Goal: Check status: Check status

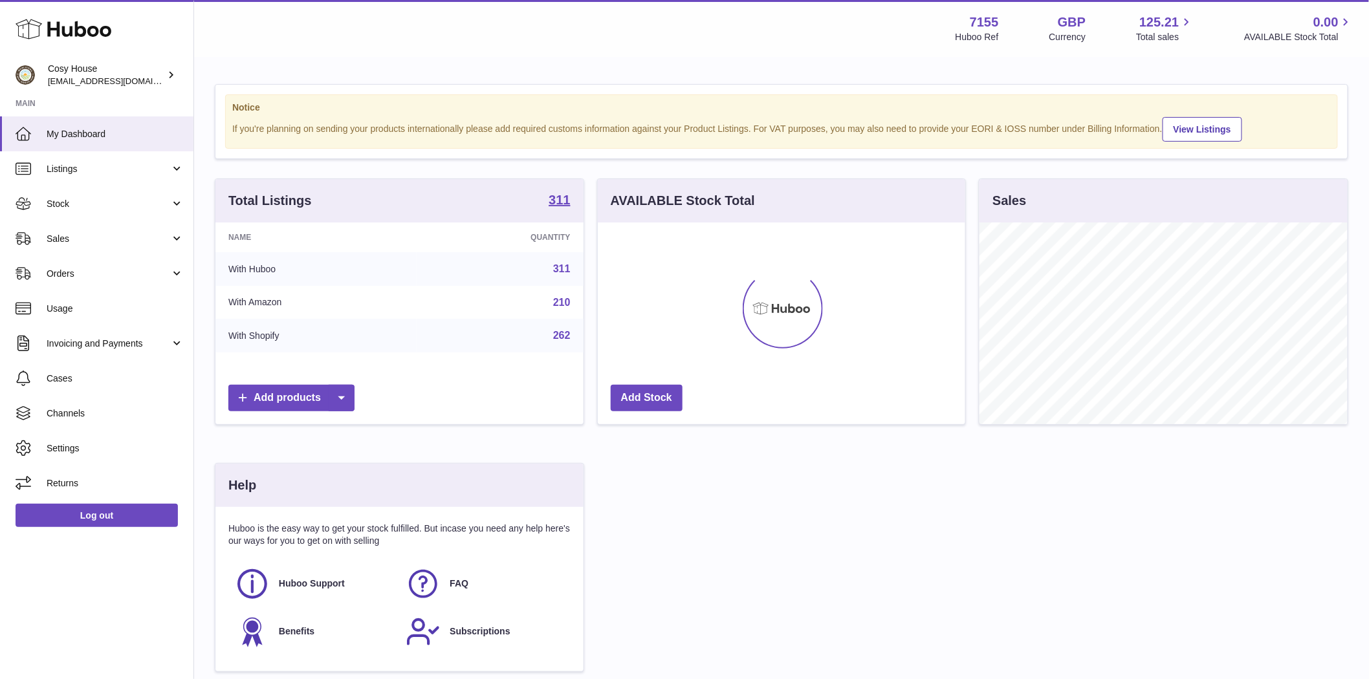
scroll to position [202, 367]
click at [83, 249] on link "Sales" at bounding box center [96, 238] width 193 height 35
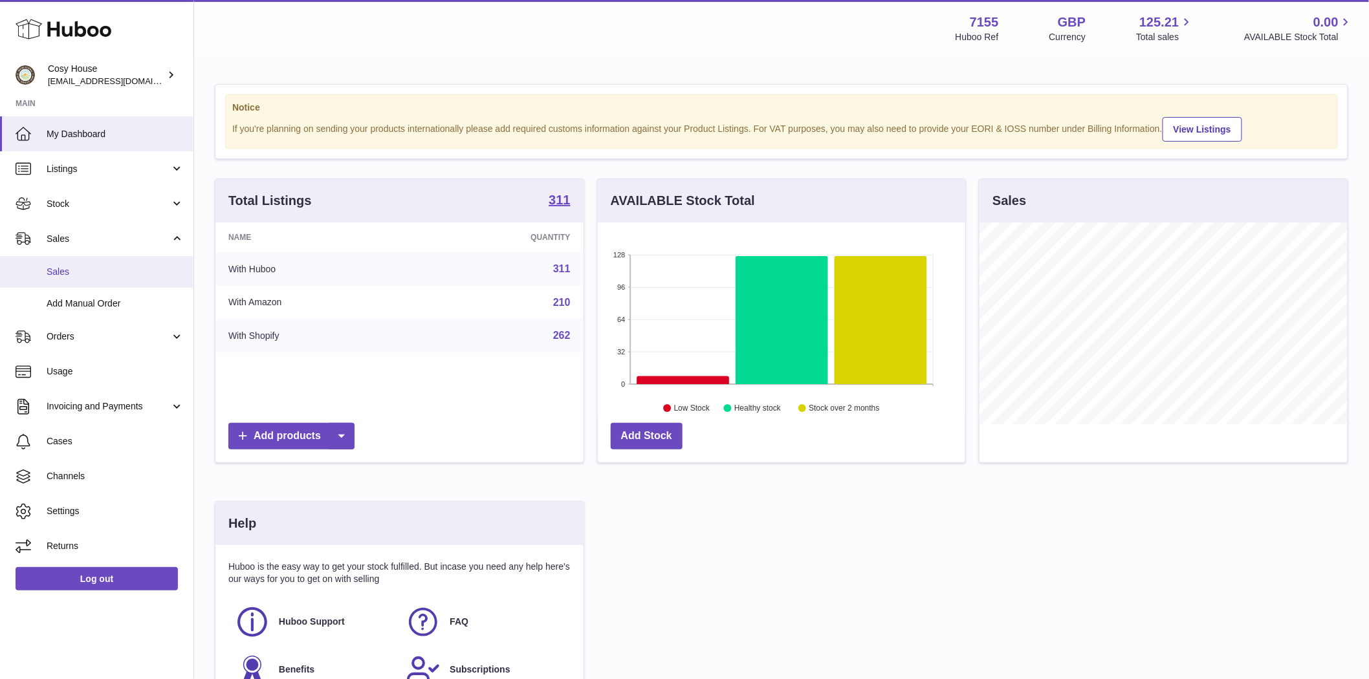
click at [80, 274] on span "Sales" at bounding box center [115, 272] width 137 height 12
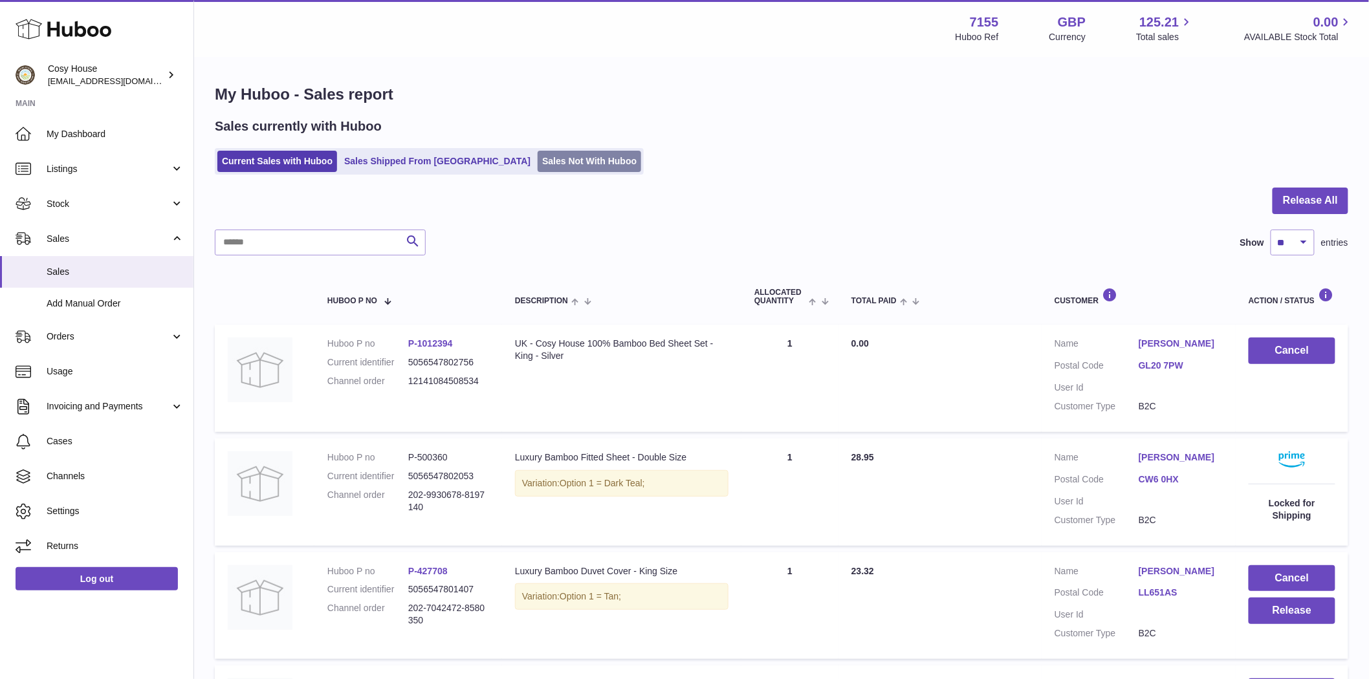
click at [538, 152] on link "Sales Not With Huboo" at bounding box center [590, 161] width 104 height 21
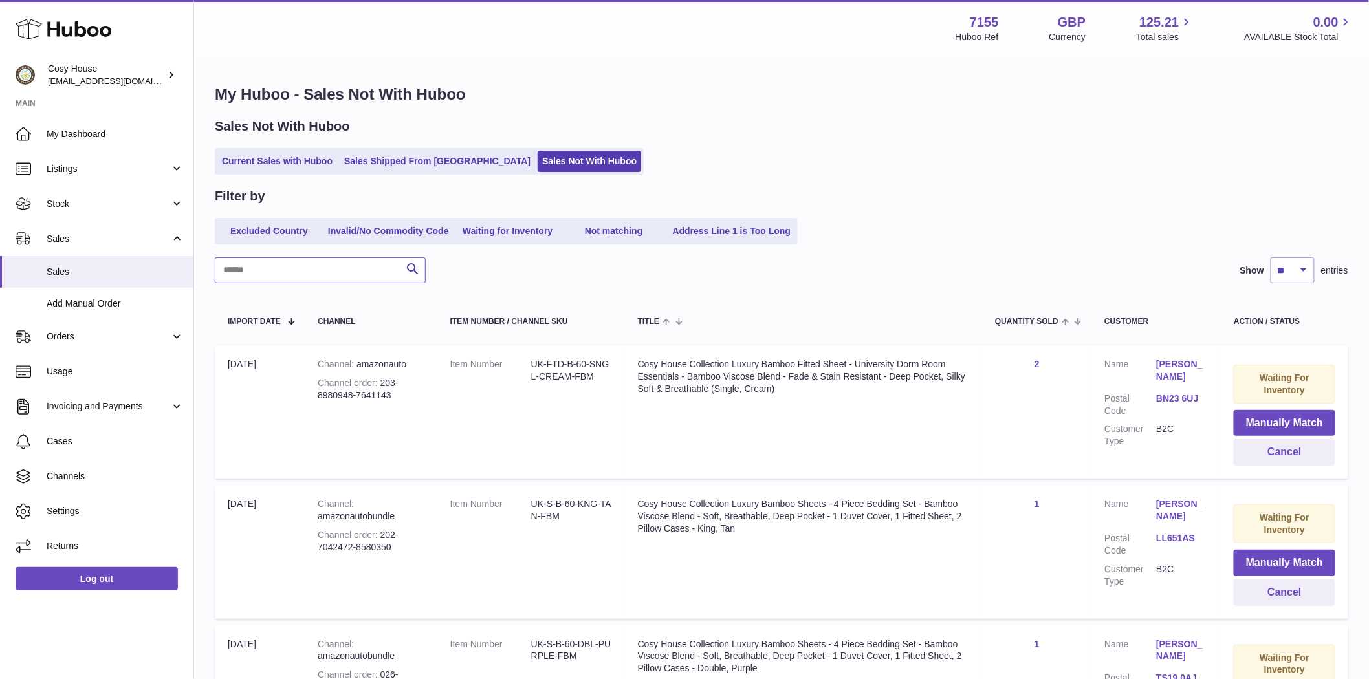
click at [306, 269] on input "text" at bounding box center [320, 270] width 211 height 26
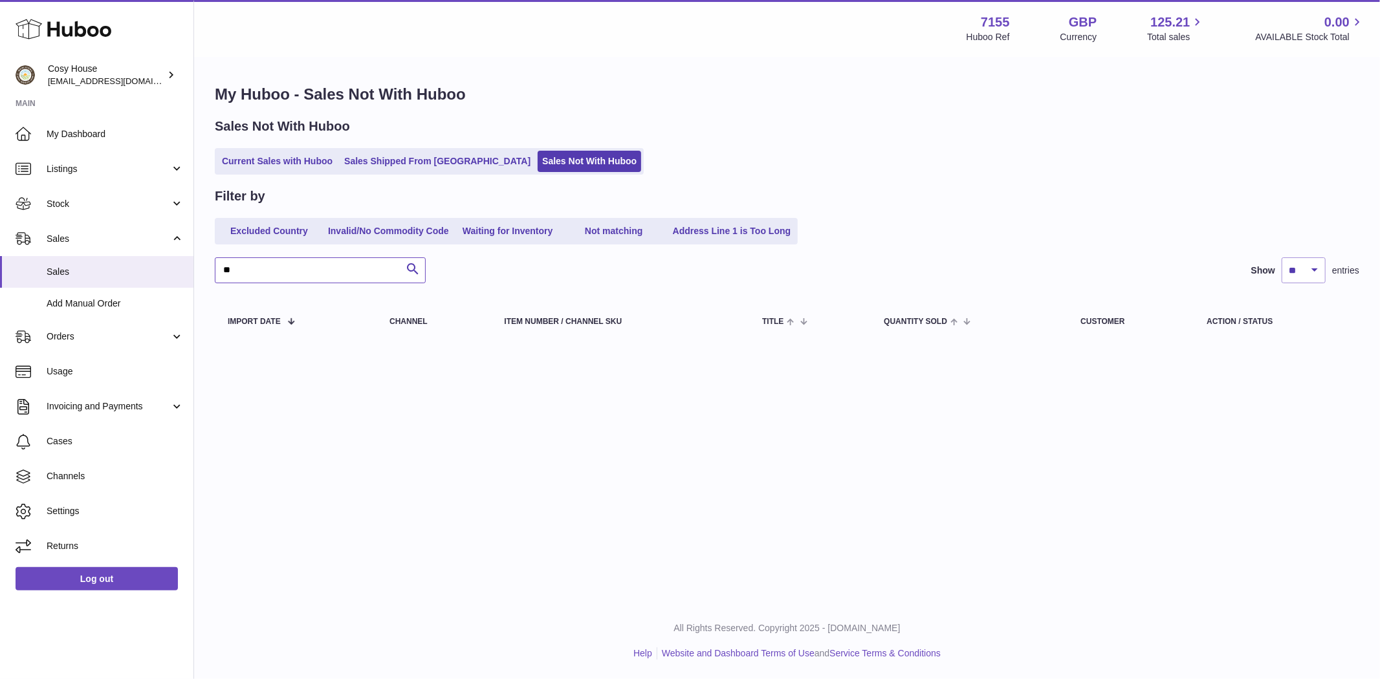
type input "*"
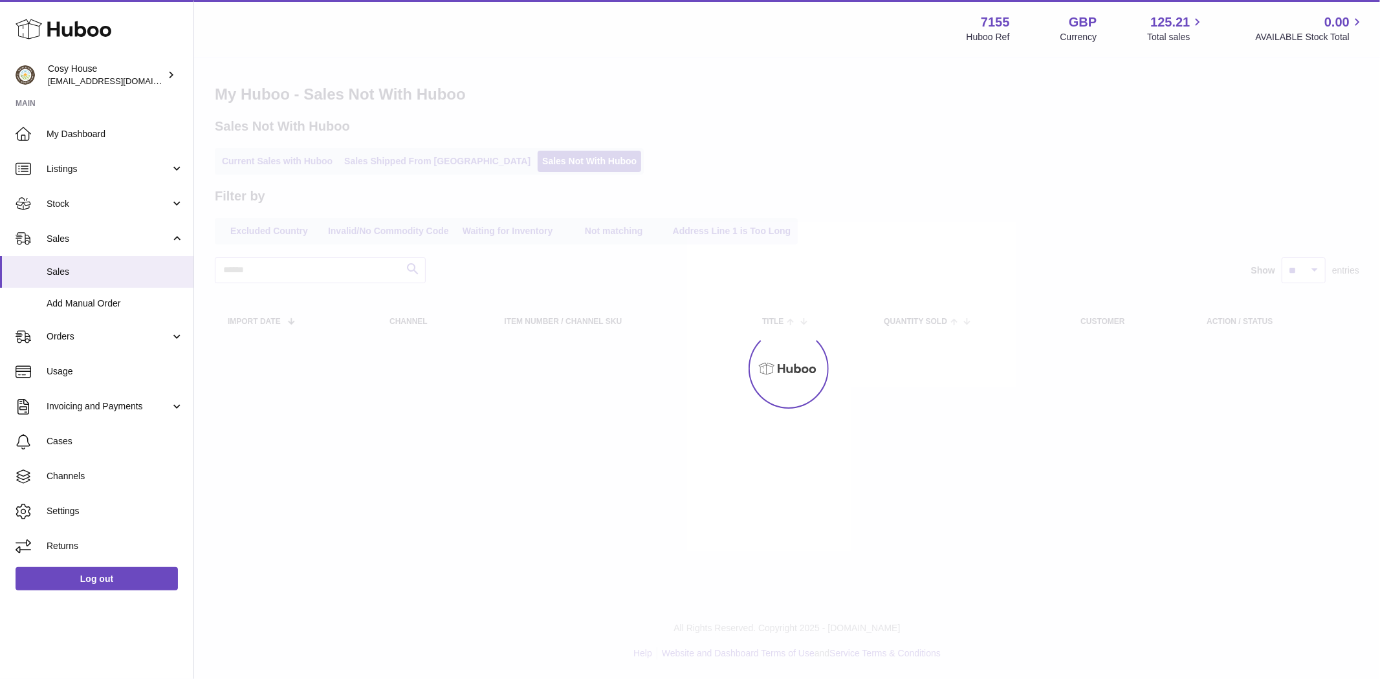
click at [406, 165] on div at bounding box center [787, 368] width 1186 height 621
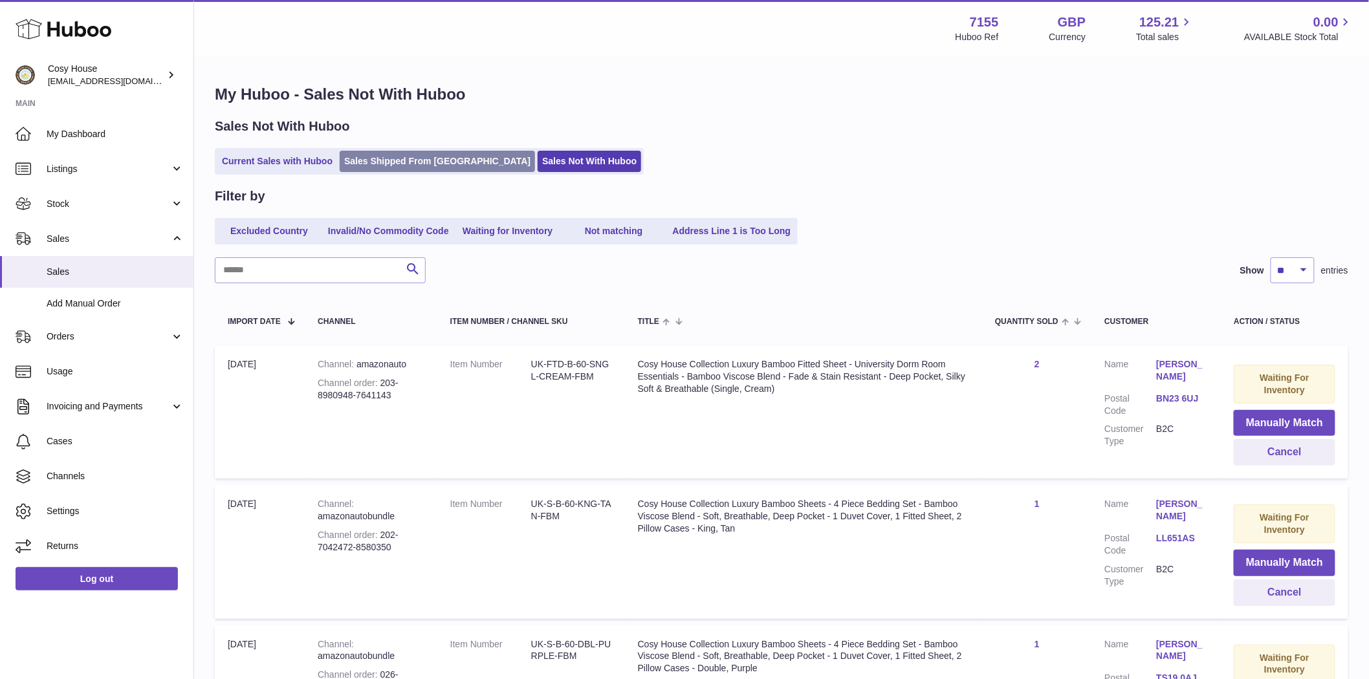
click at [405, 165] on link "Sales Shipped From [GEOGRAPHIC_DATA]" at bounding box center [437, 161] width 195 height 21
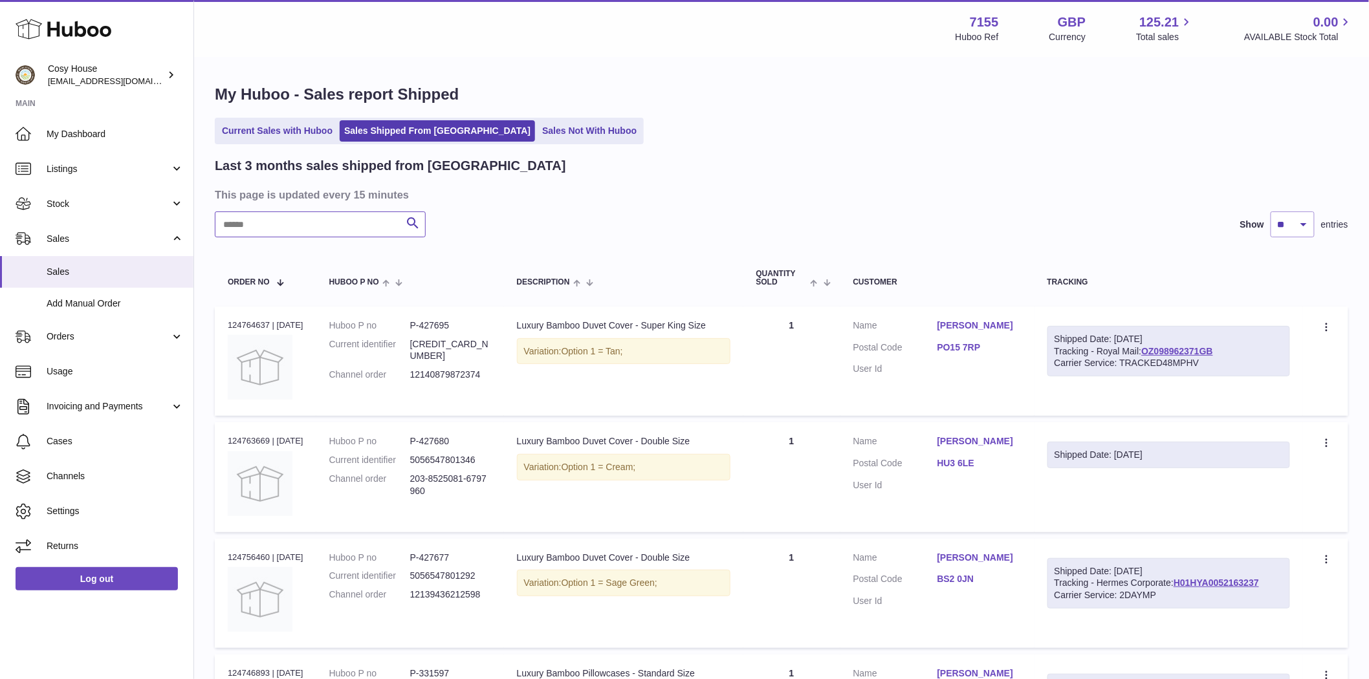
click at [274, 228] on input "text" at bounding box center [320, 225] width 211 height 26
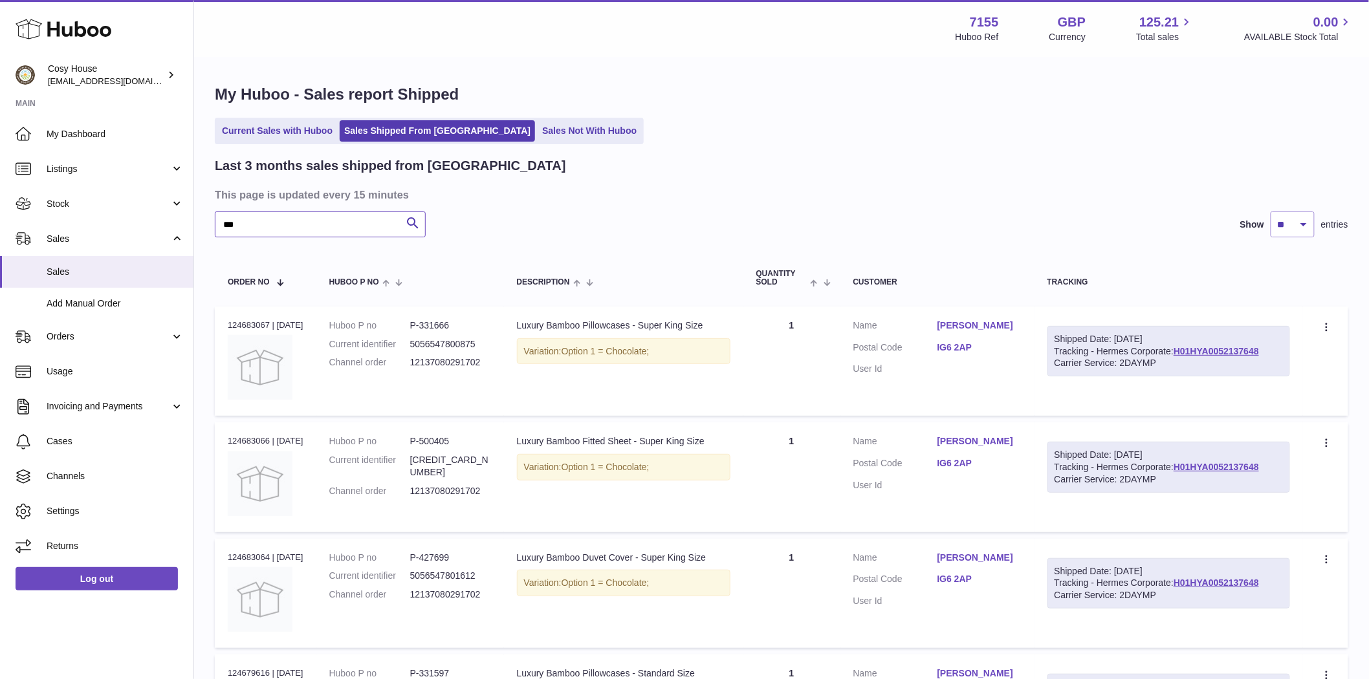
click at [240, 226] on input "***" at bounding box center [320, 225] width 211 height 26
click at [240, 224] on input "***" at bounding box center [320, 225] width 211 height 26
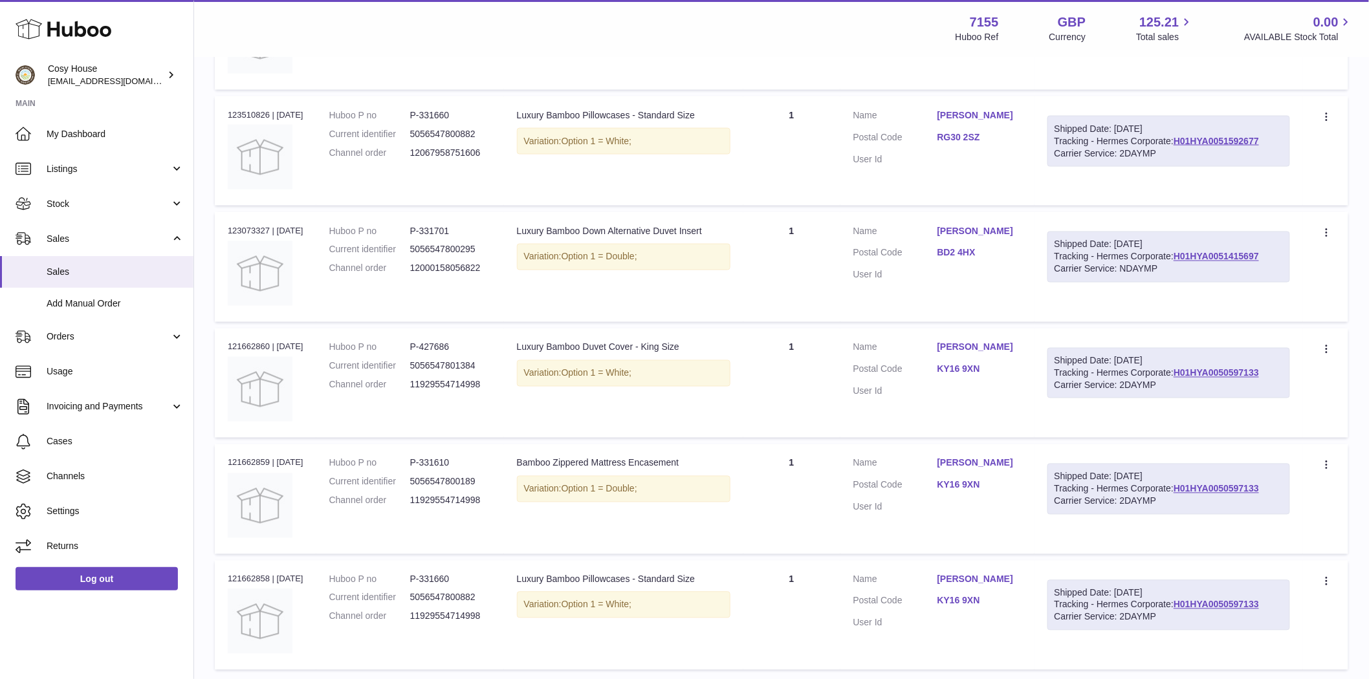
scroll to position [920, 0]
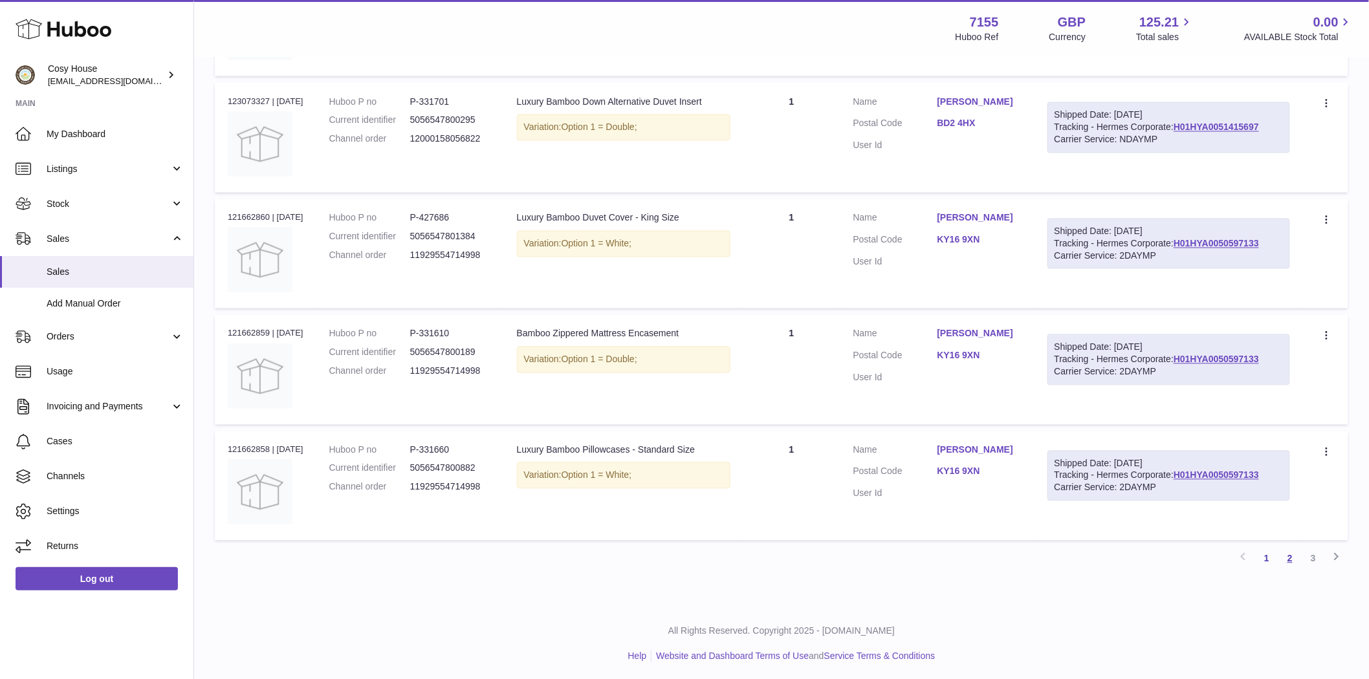
type input "******"
click at [1290, 554] on link "2" at bounding box center [1289, 558] width 23 height 23
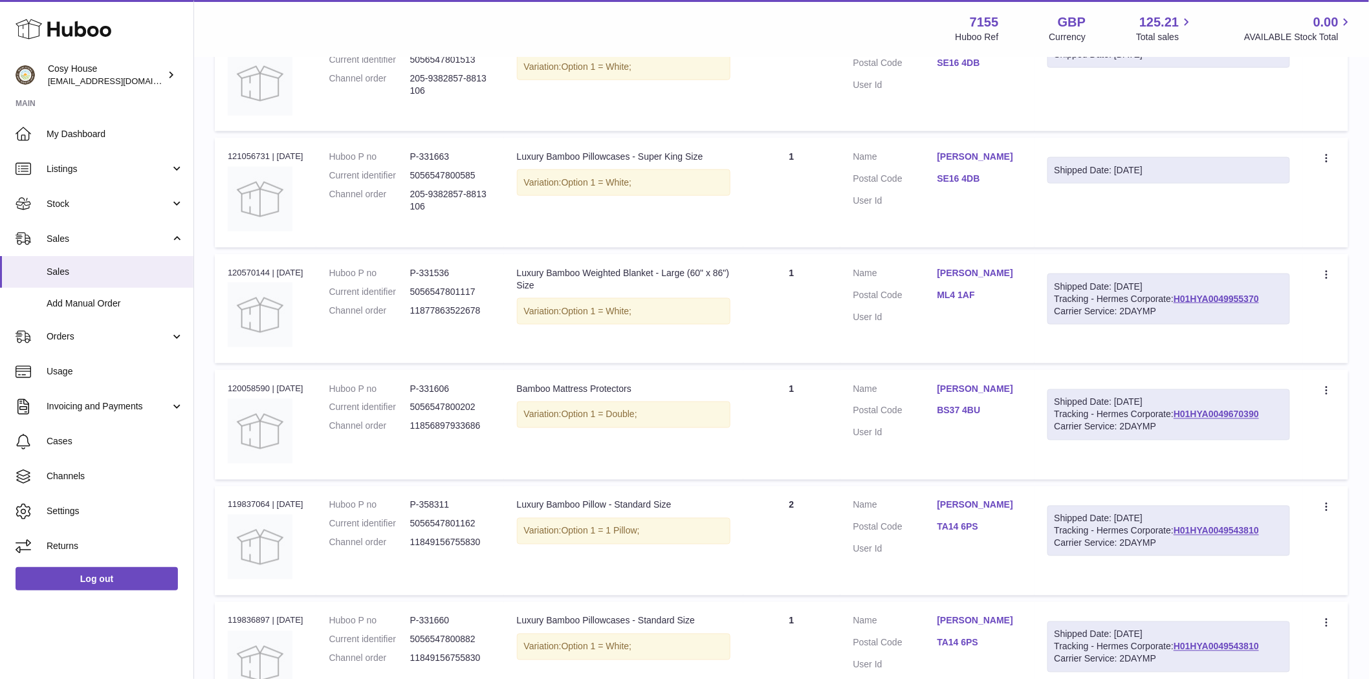
scroll to position [920, 0]
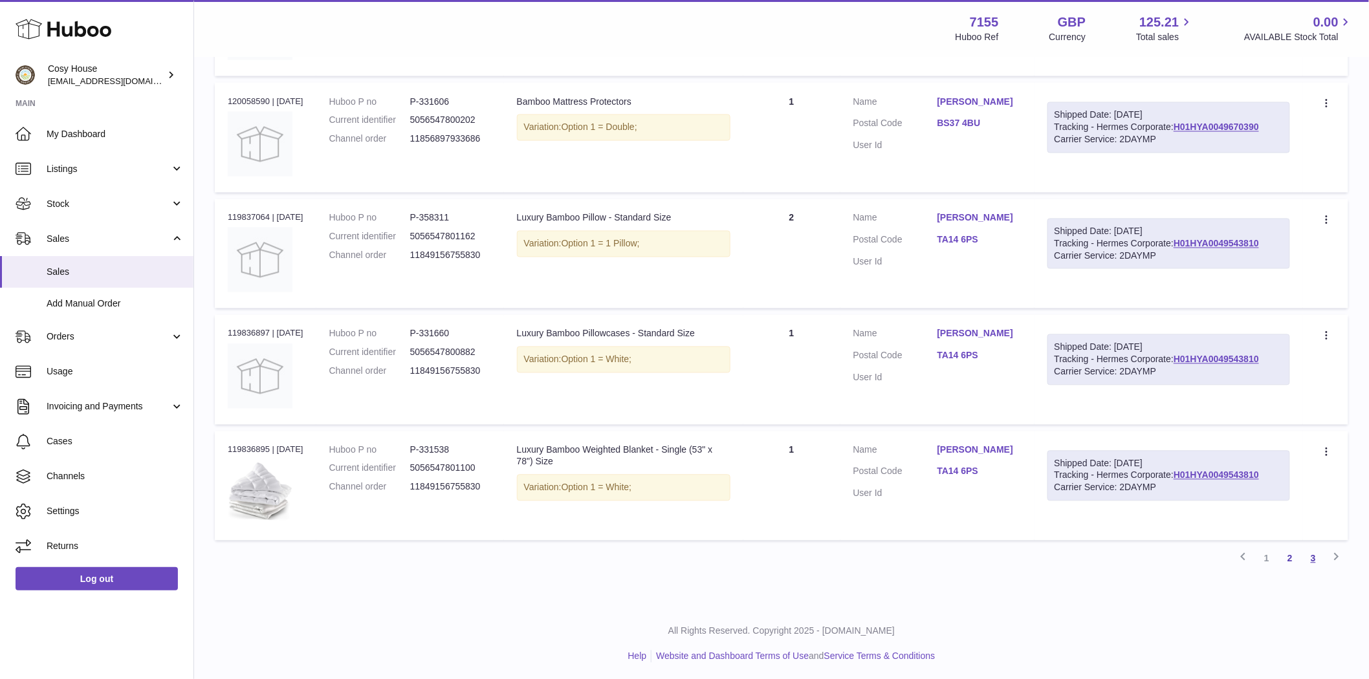
click at [1316, 555] on link "3" at bounding box center [1313, 558] width 23 height 23
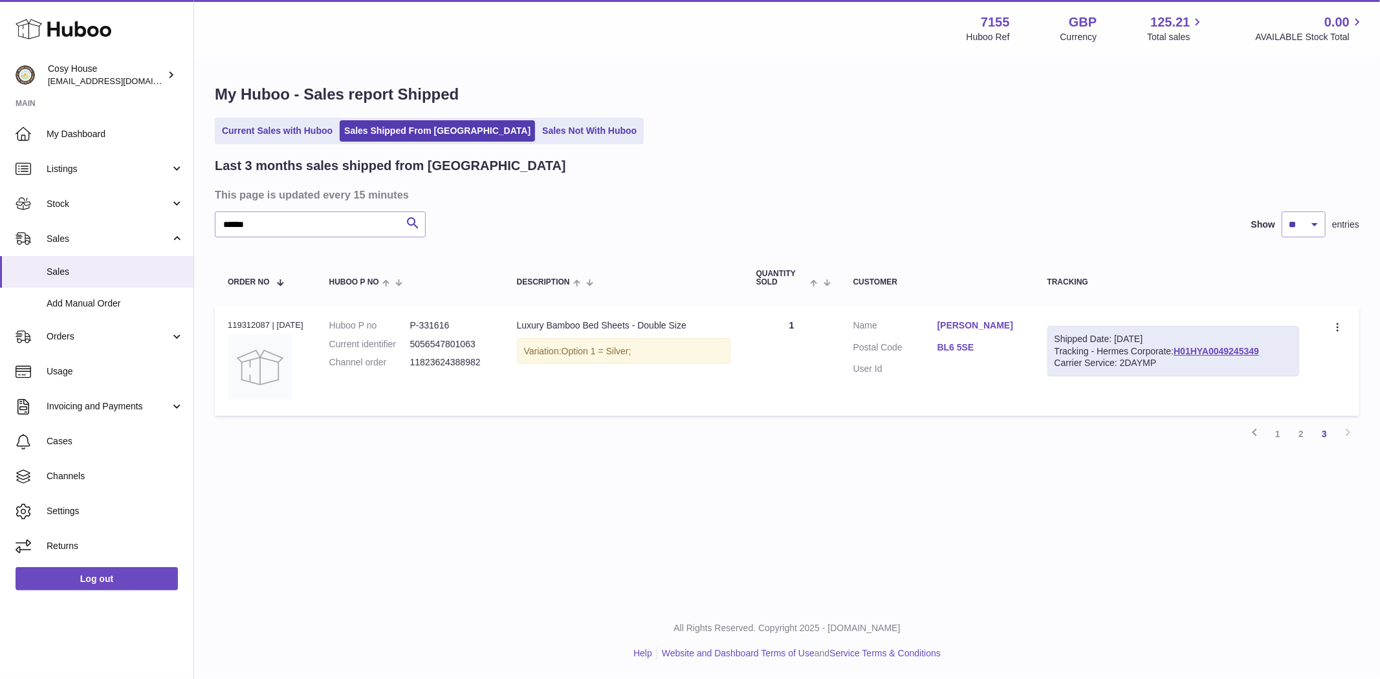
click at [1278, 433] on link "1" at bounding box center [1277, 433] width 23 height 23
